Goal: Task Accomplishment & Management: Use online tool/utility

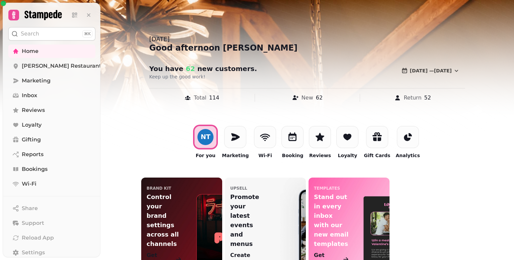
scroll to position [22, 0]
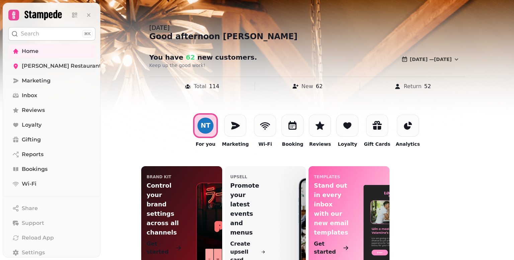
click at [29, 65] on span "[PERSON_NAME] Restaurant" at bounding box center [62, 66] width 80 height 8
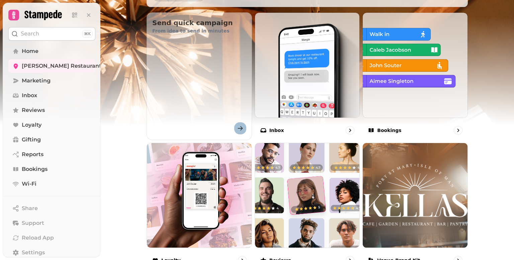
scroll to position [234, 0]
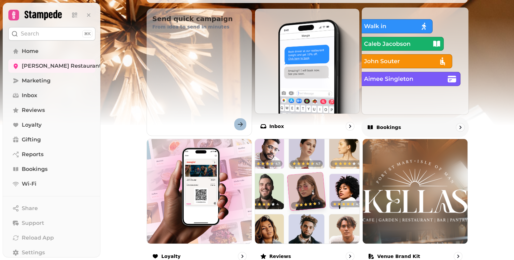
click at [381, 130] on p "Bookings" at bounding box center [388, 127] width 25 height 7
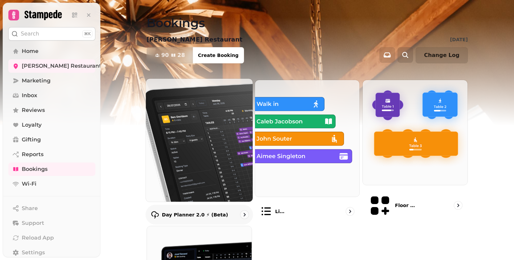
click at [175, 211] on p "Day Planner 2.0 ⚡ (Beta)" at bounding box center [195, 214] width 66 height 7
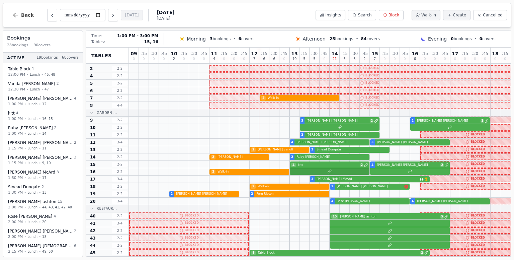
scroll to position [67, 0]
